Goal: Navigation & Orientation: Find specific page/section

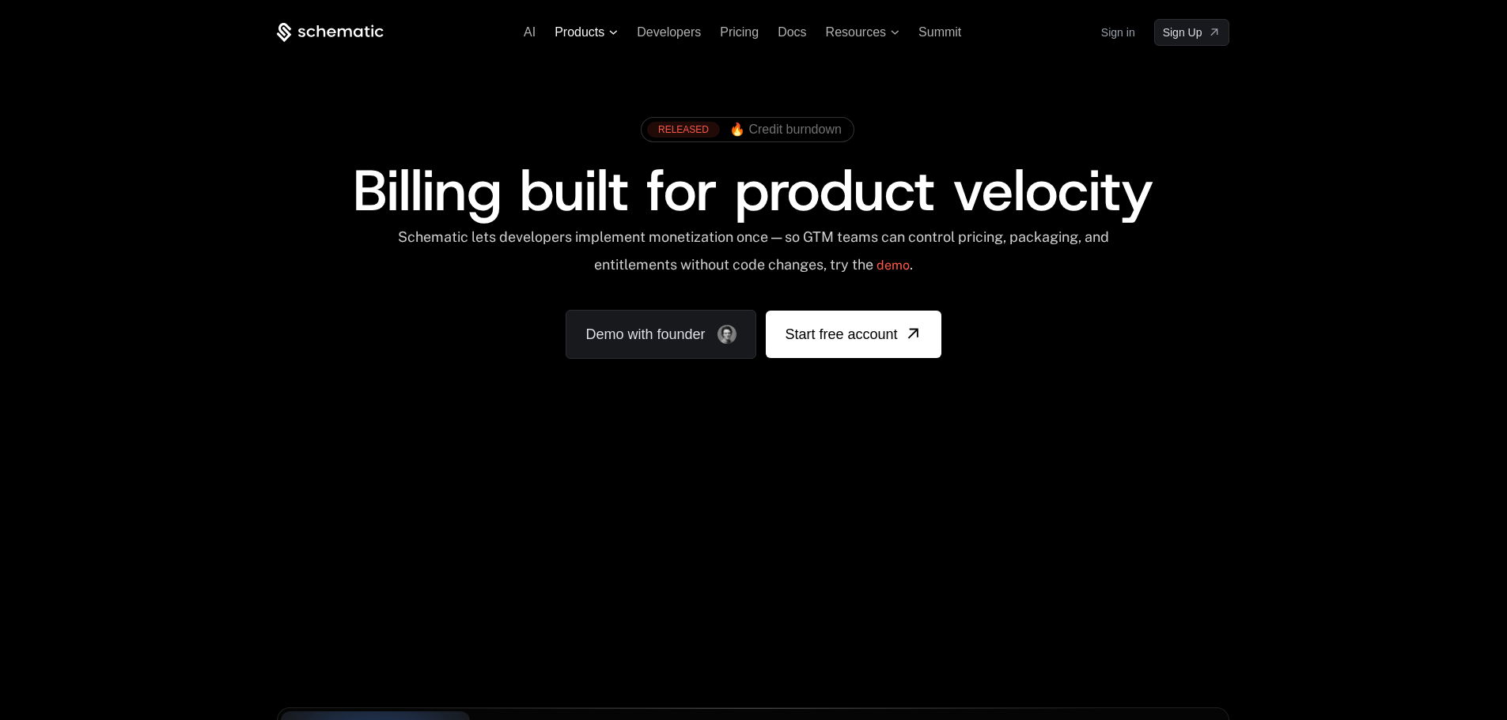
click at [583, 32] on span "Products" at bounding box center [579, 32] width 50 height 14
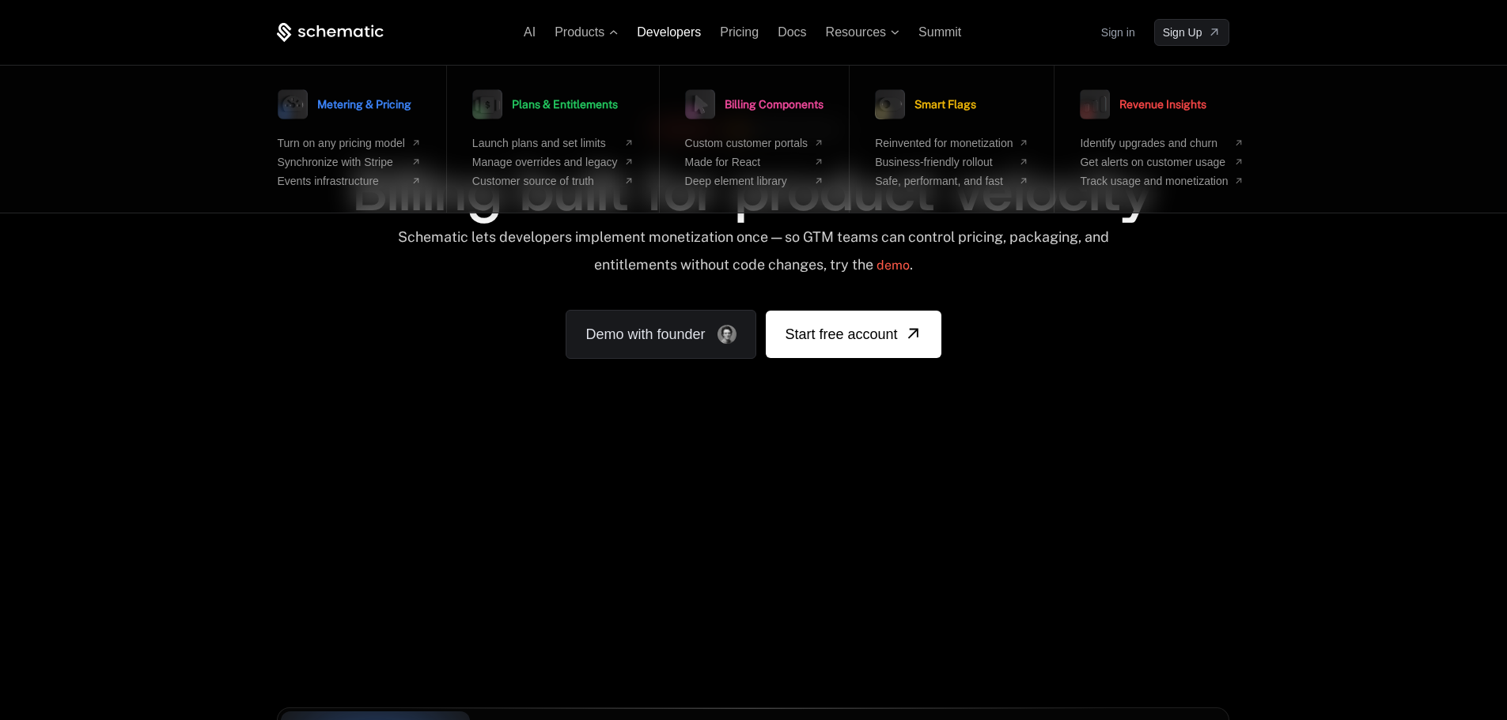
click at [667, 32] on span "Developers" at bounding box center [669, 31] width 64 height 13
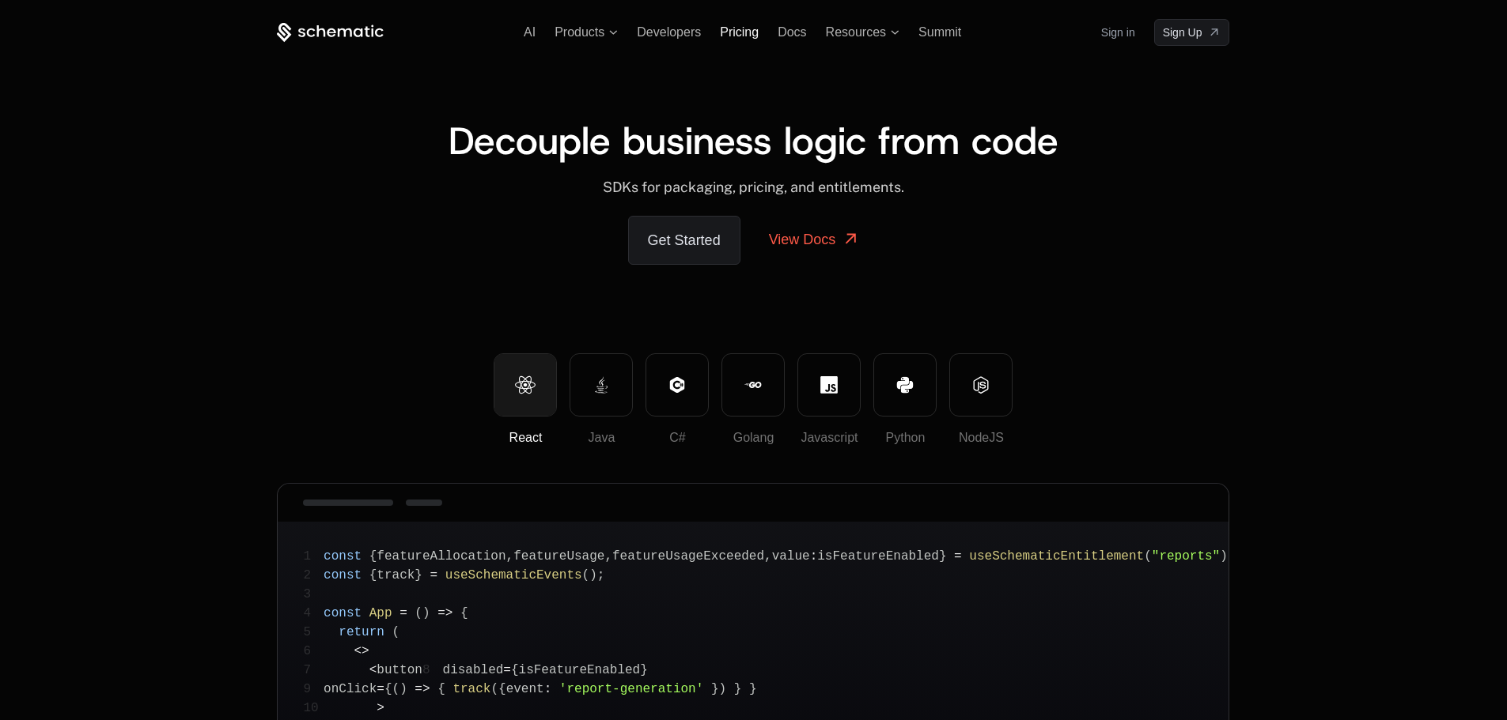
click at [739, 32] on span "Pricing" at bounding box center [739, 31] width 39 height 13
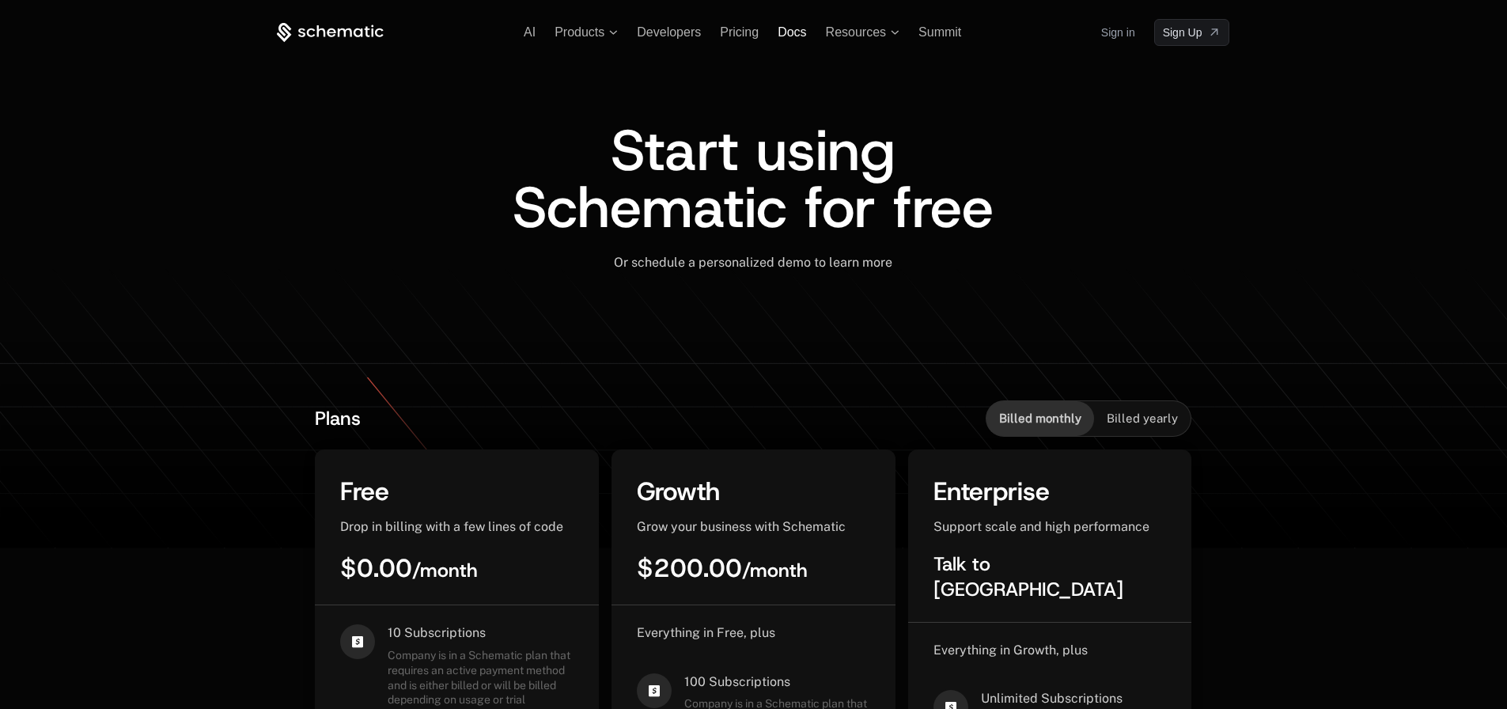
click at [791, 27] on span "Docs" at bounding box center [791, 31] width 28 height 13
